Goal: Task Accomplishment & Management: Use online tool/utility

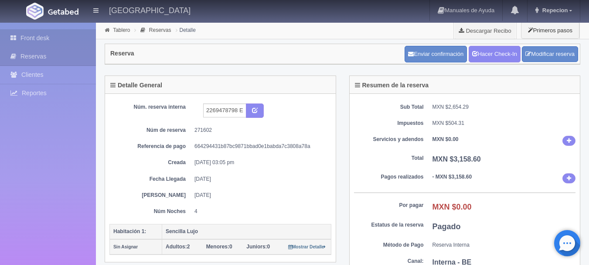
scroll to position [87, 0]
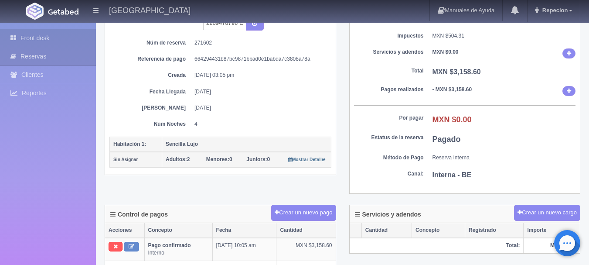
click at [31, 38] on link "Front desk" at bounding box center [48, 38] width 96 height 18
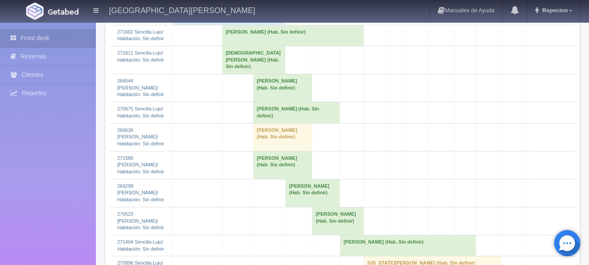
scroll to position [1177, 0]
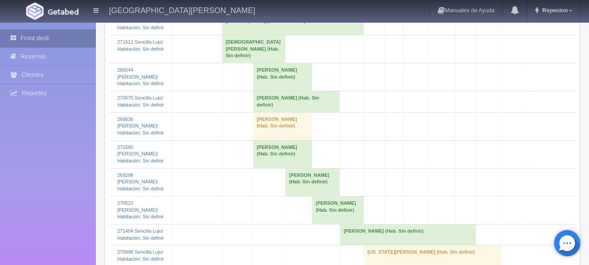
click at [77, 44] on link "Front desk" at bounding box center [48, 38] width 96 height 18
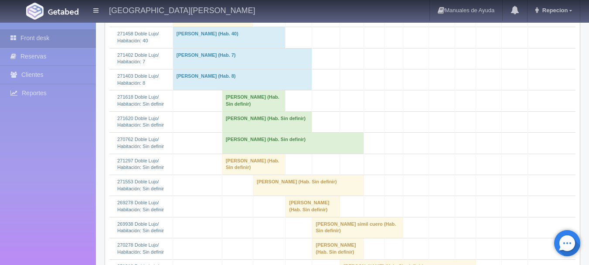
scroll to position [480, 0]
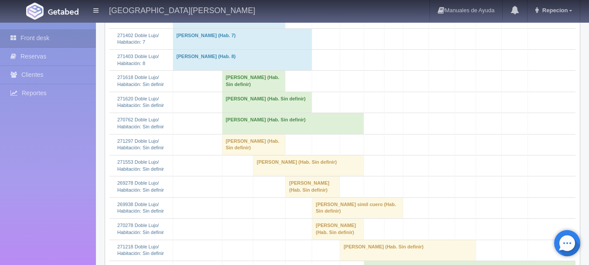
click at [276, 113] on td "Porfirio Cabuto Peralta (Hab. Sin definir)" at bounding box center [267, 102] width 90 height 21
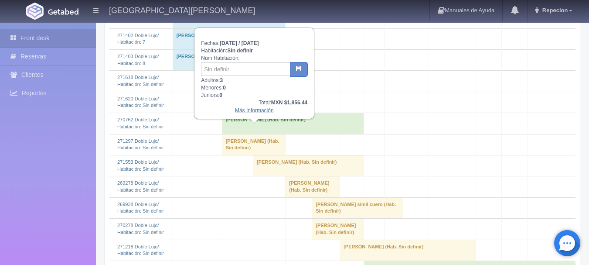
click at [266, 111] on link "Más Información" at bounding box center [254, 110] width 39 height 6
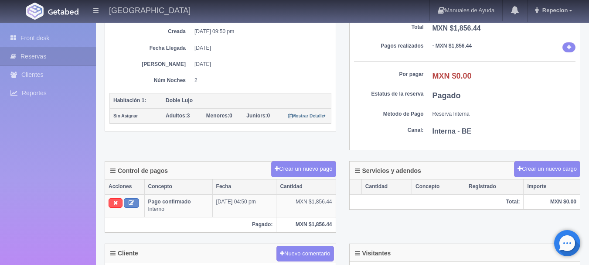
scroll to position [44, 0]
